Goal: Task Accomplishment & Management: Manage account settings

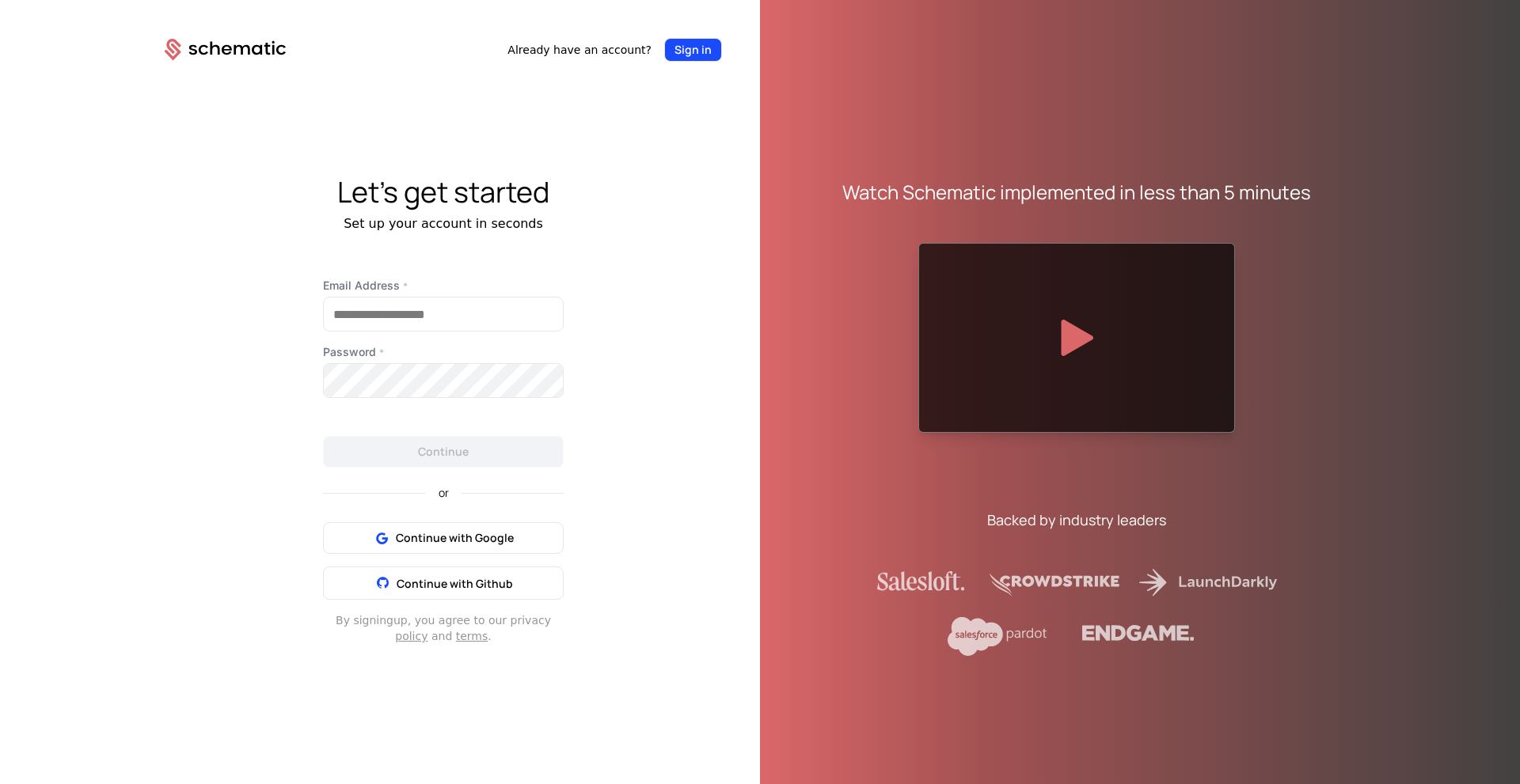
click at [703, 44] on button "Sign in" at bounding box center [693, 50] width 58 height 24
click at [469, 541] on span "Continue with Google" at bounding box center [455, 538] width 118 height 16
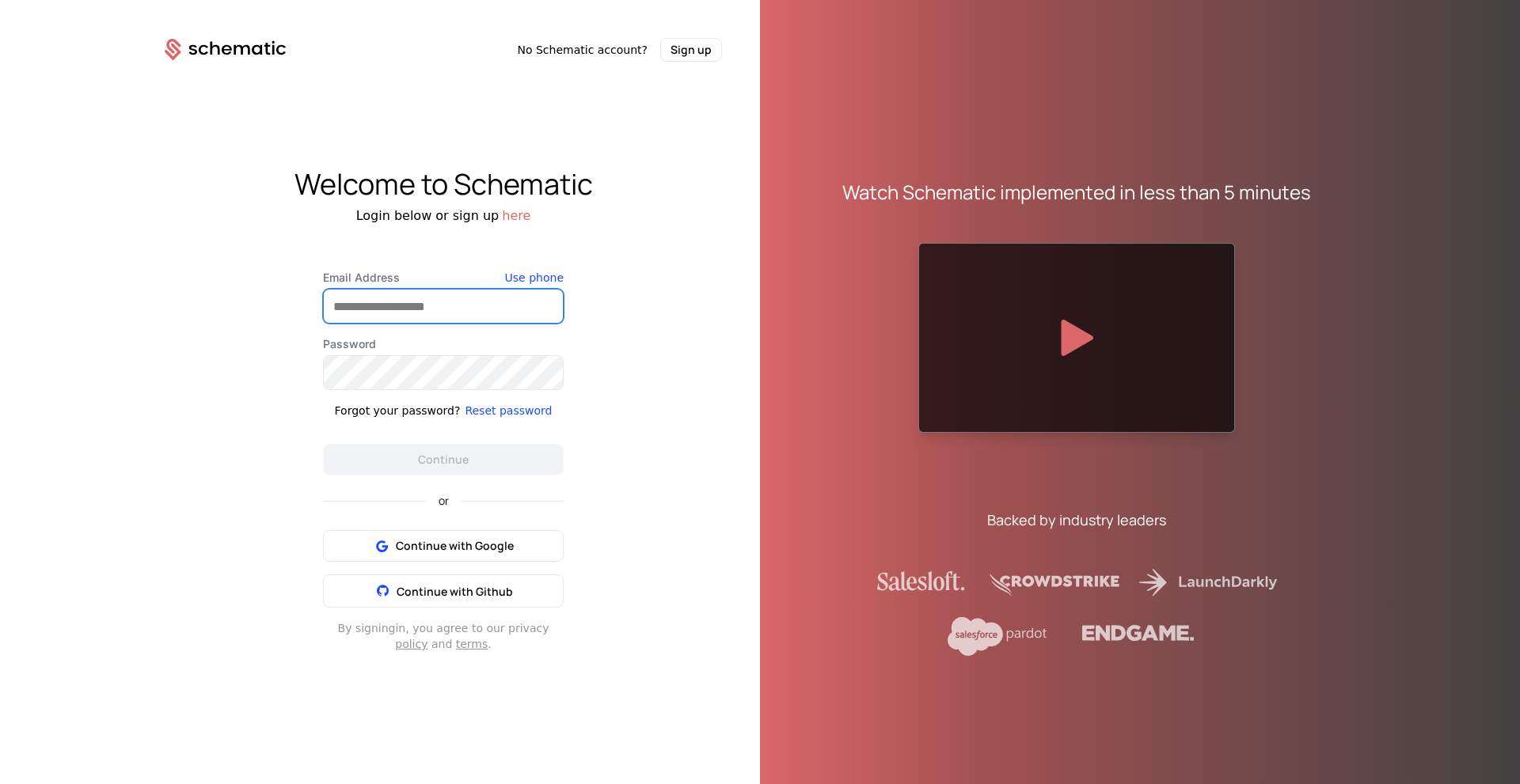
click at [542, 312] on input "Email Address" at bounding box center [443, 306] width 239 height 33
